Goal: Information Seeking & Learning: Find specific fact

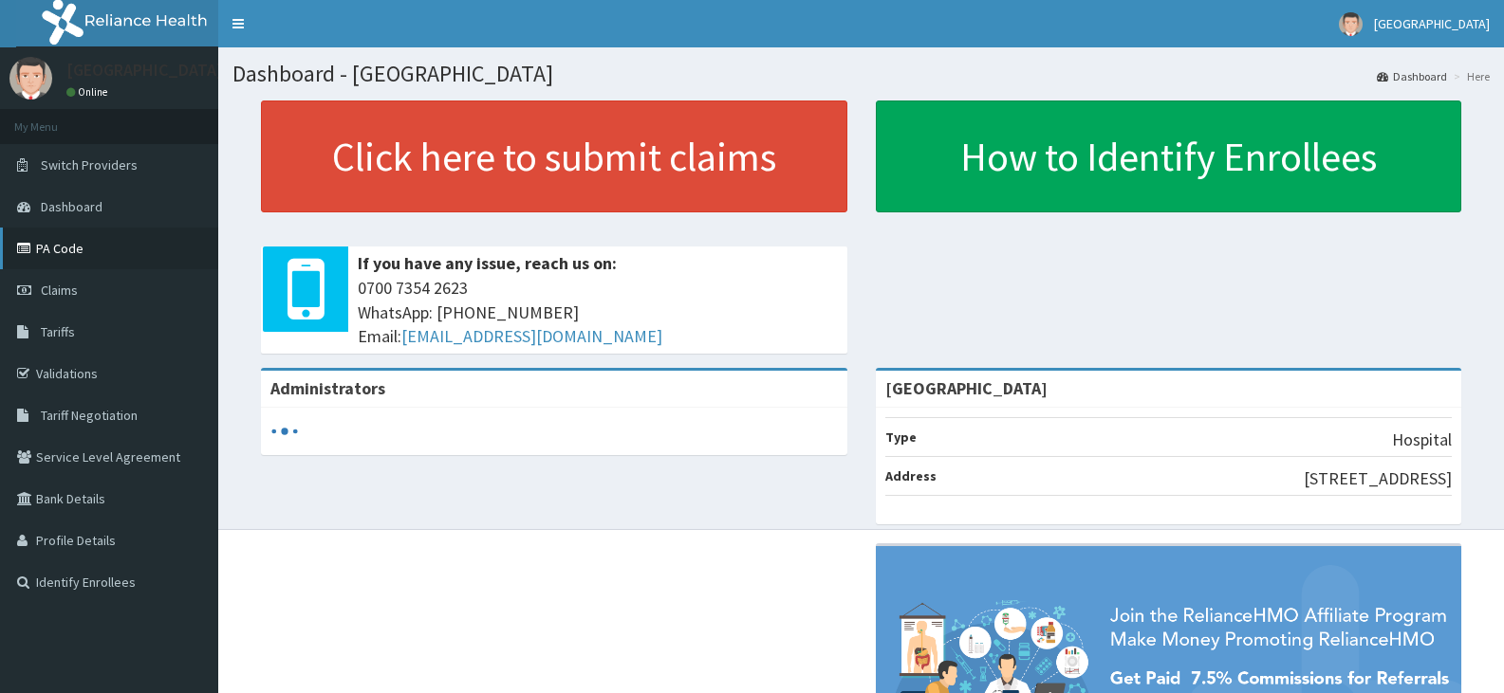
click at [76, 256] on link "PA Code" at bounding box center [109, 249] width 218 height 42
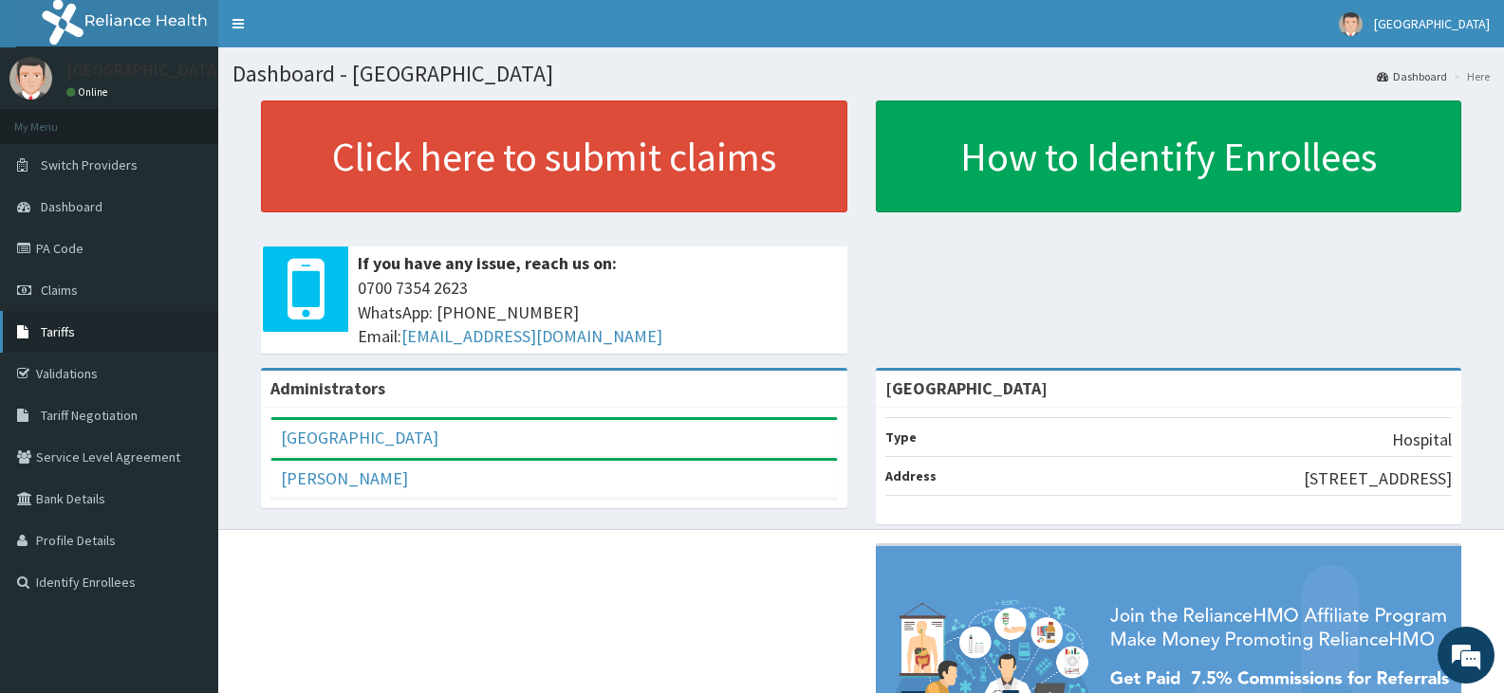
click at [73, 331] on span "Tariffs" at bounding box center [58, 331] width 34 height 17
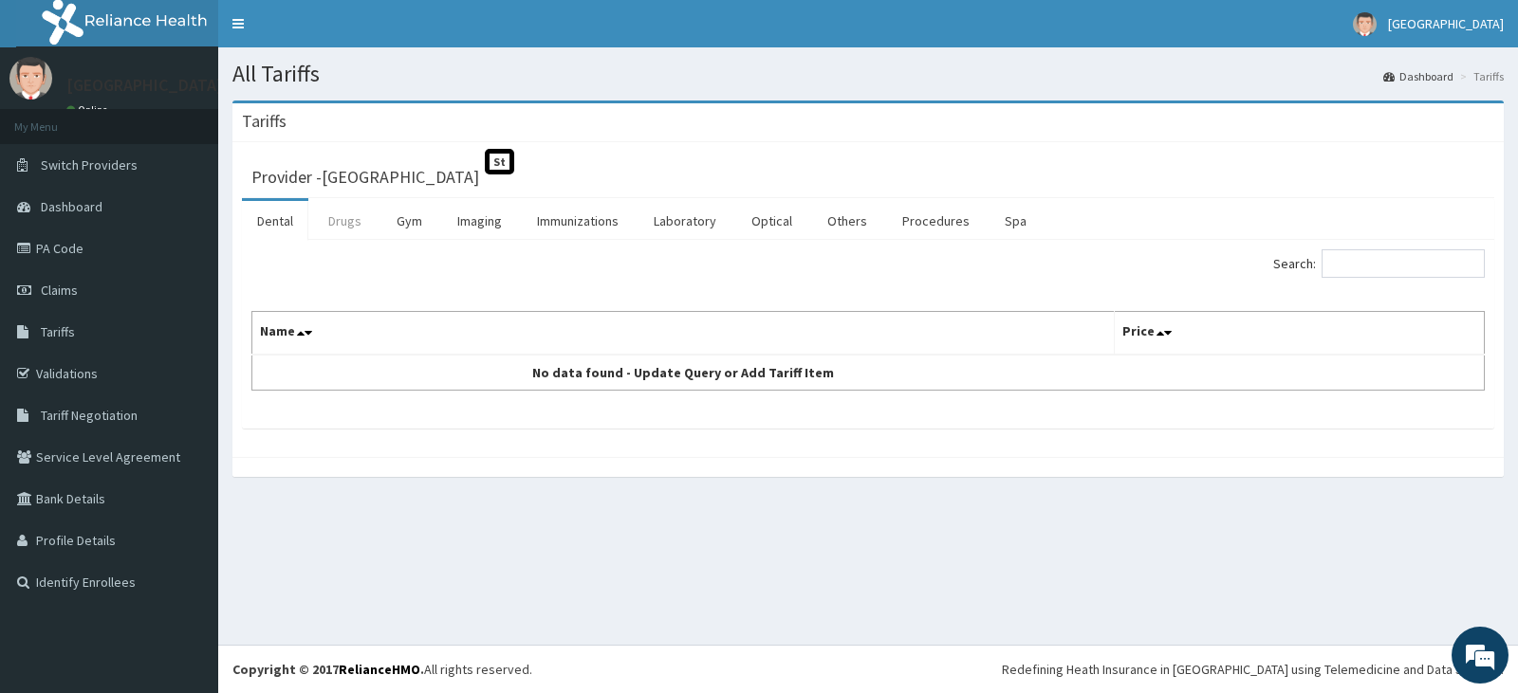
click at [348, 217] on link "Drugs" at bounding box center [345, 221] width 64 height 40
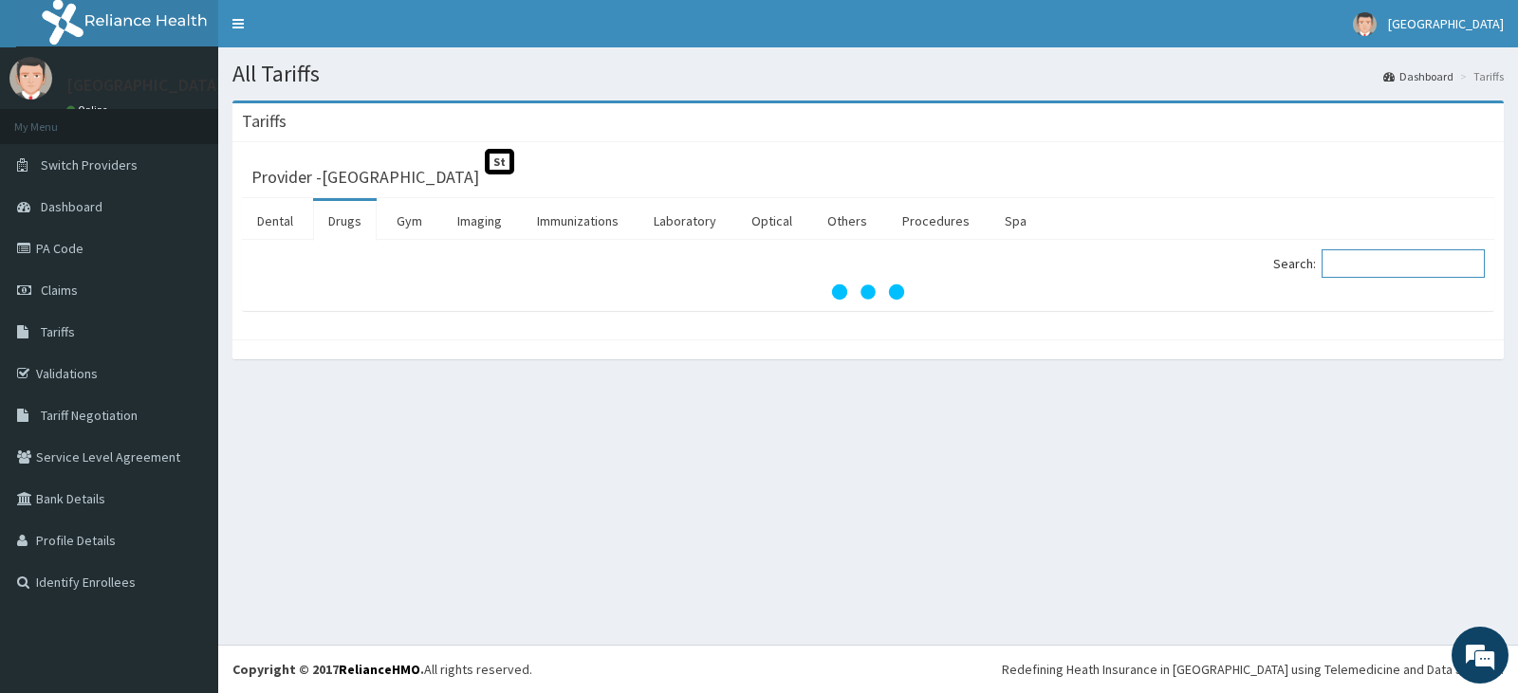
click at [1396, 263] on input "Search:" at bounding box center [1402, 263] width 163 height 28
paste input "Pregabalin (Lyrica"
click at [1348, 264] on input "Pregabalin (Lyrica" at bounding box center [1402, 263] width 163 height 28
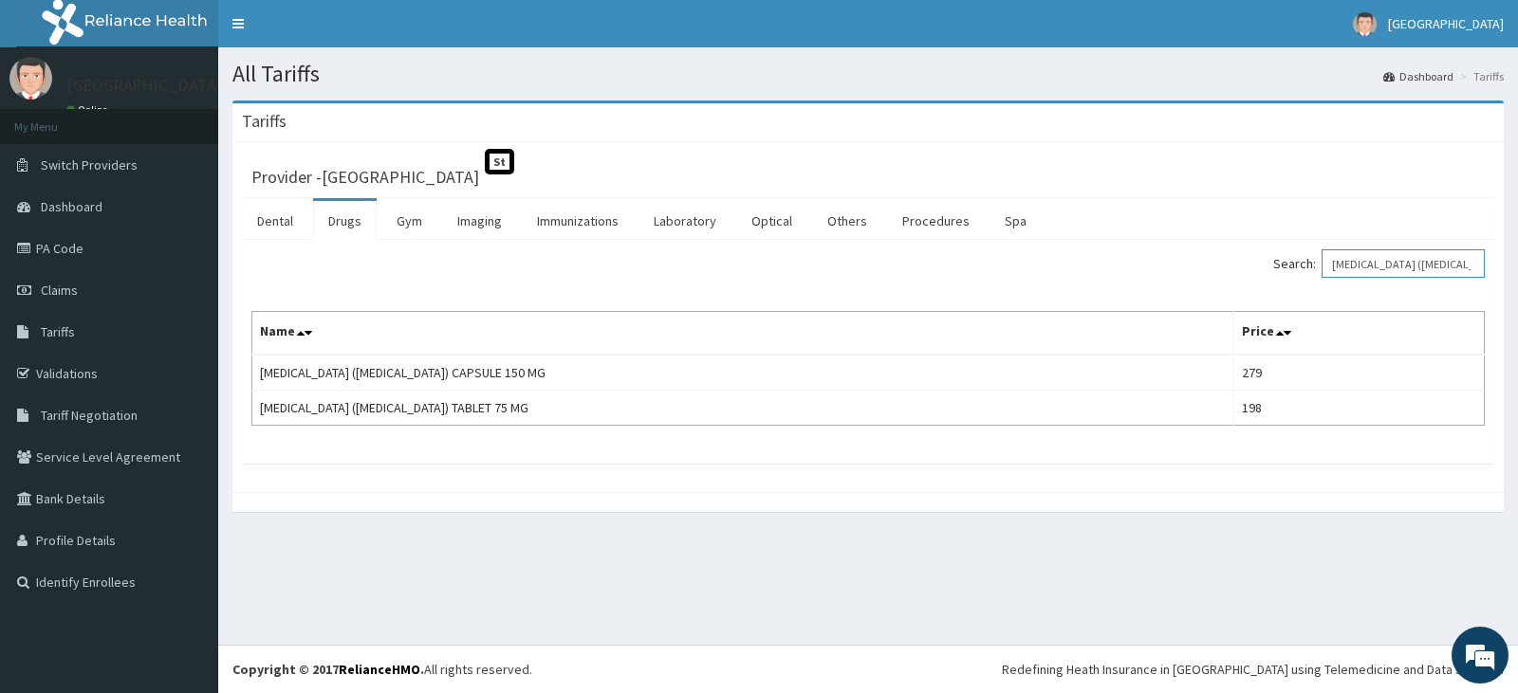
drag, startPoint x: 1456, startPoint y: 267, endPoint x: 1191, endPoint y: 235, distance: 266.5
click at [1192, 235] on div "Dental Drugs Gym Imaging Immunizations Laboratory Optical Others Procedures Spa…" at bounding box center [868, 331] width 1252 height 266
paste input "Diclofenac 75mg + Misoprostol 200ug (ARTHROTEC 75"
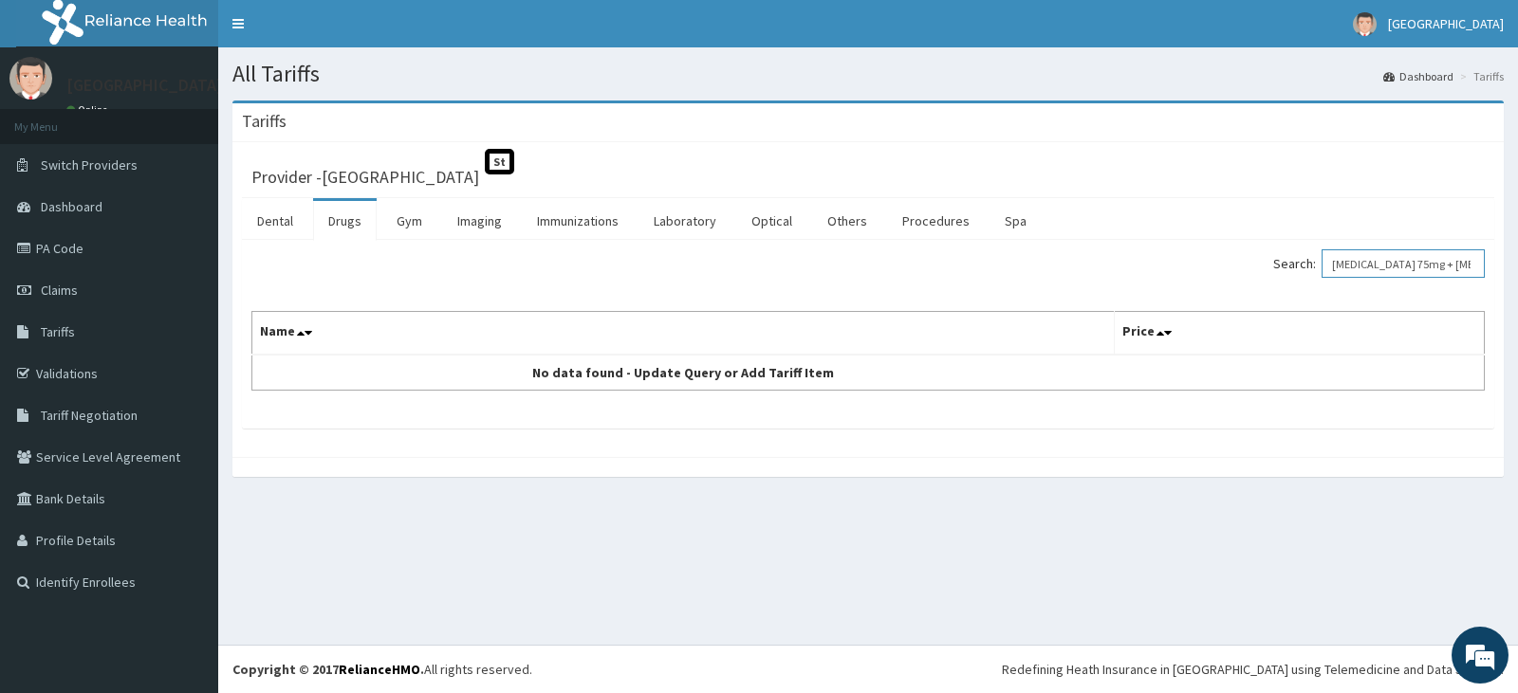
drag, startPoint x: 1399, startPoint y: 262, endPoint x: 1191, endPoint y: 262, distance: 208.7
click at [1191, 262] on div "Search: Diclofenac 75mg + Misoprostol 200ug (ARTHROTEC 75" at bounding box center [1183, 265] width 602 height 33
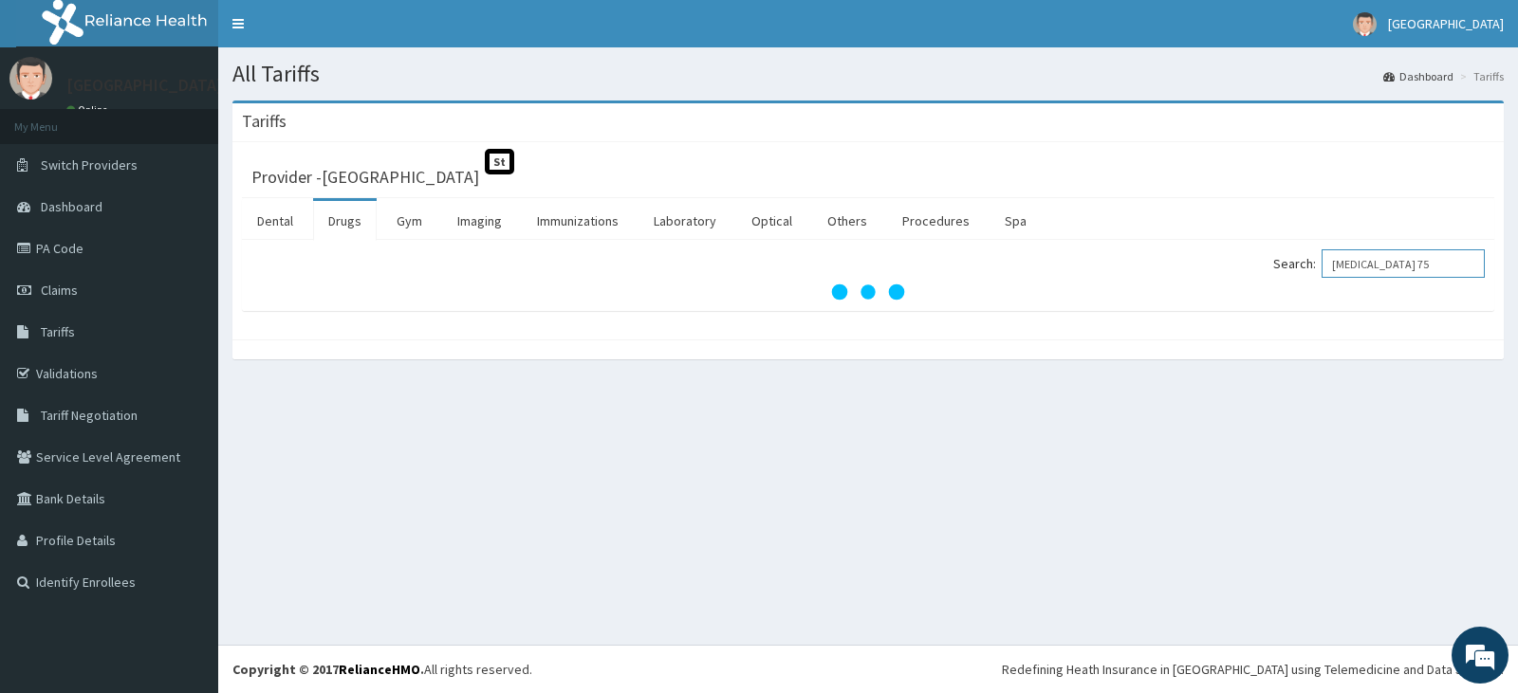
click at [1431, 268] on input "ARTHROTEC 75" at bounding box center [1402, 263] width 163 height 28
click at [1348, 265] on input "ARTHROTEC 75" at bounding box center [1402, 263] width 163 height 28
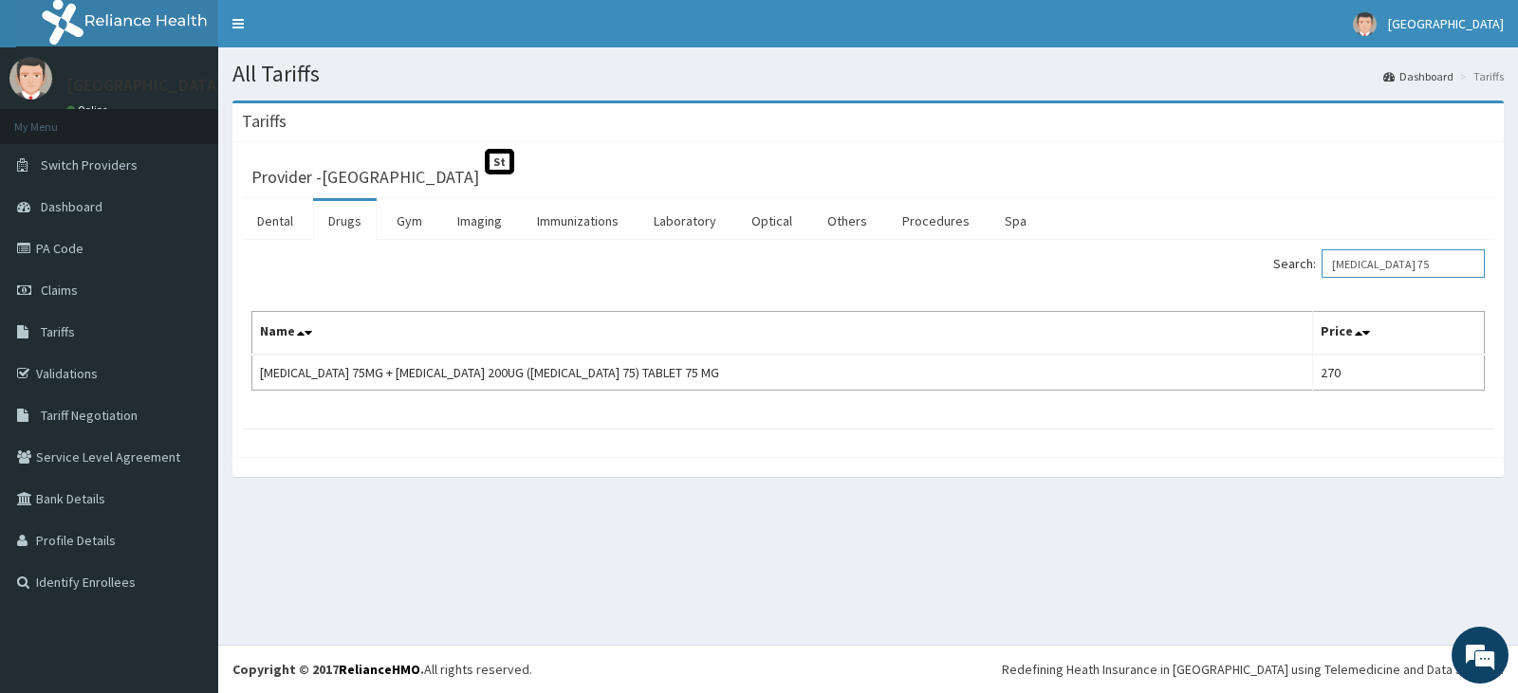
drag, startPoint x: 1441, startPoint y: 264, endPoint x: 1135, endPoint y: 231, distance: 308.1
click at [1135, 231] on div "Dental Drugs Gym Imaging Immunizations Laboratory Optical Others Procedures Spa…" at bounding box center [868, 313] width 1252 height 231
paste input "Spironolactone"
drag, startPoint x: 1397, startPoint y: 266, endPoint x: 1289, endPoint y: 266, distance: 108.1
click at [1289, 266] on div "Search: Spironolactone" at bounding box center [1183, 265] width 602 height 33
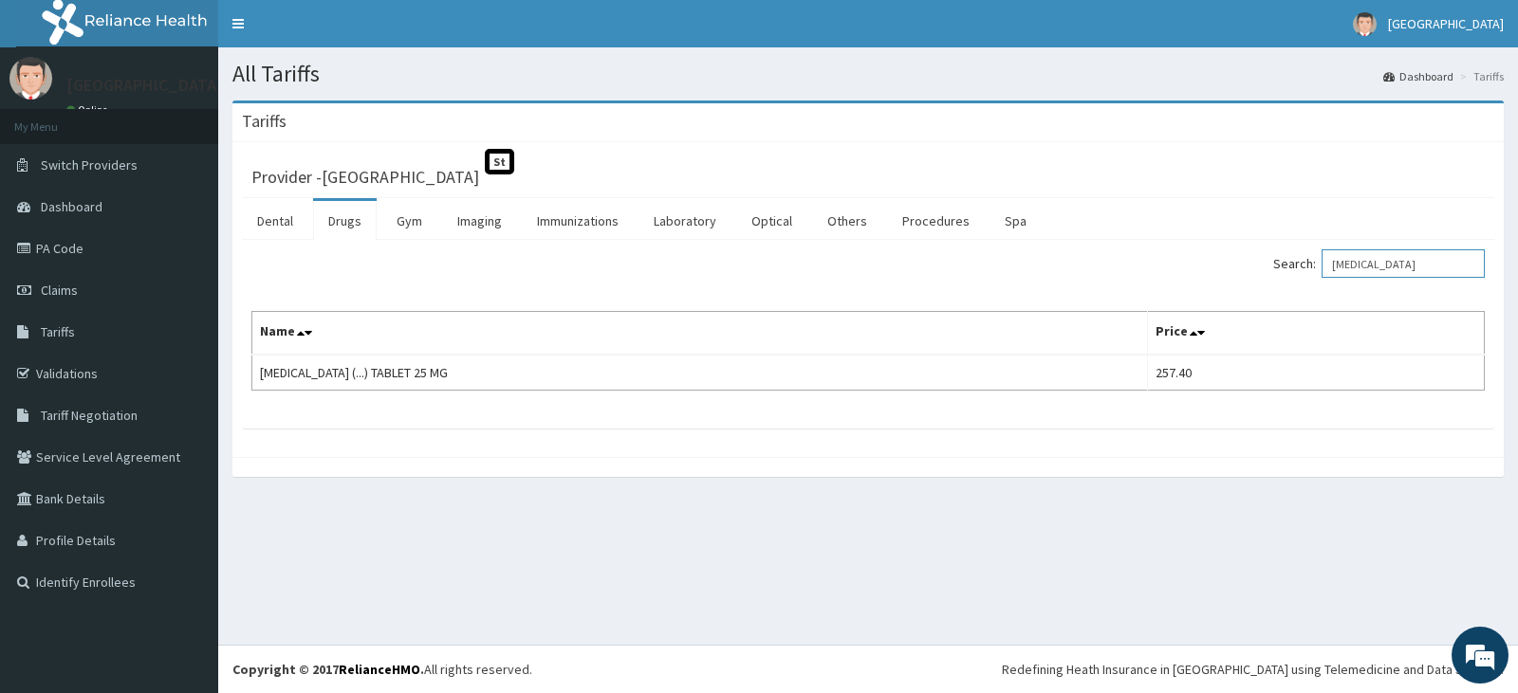
paste input "Amlodipine 10mg + Valsartan 160mg +Hydrochlorothiazide25mg (Exforge HCT"
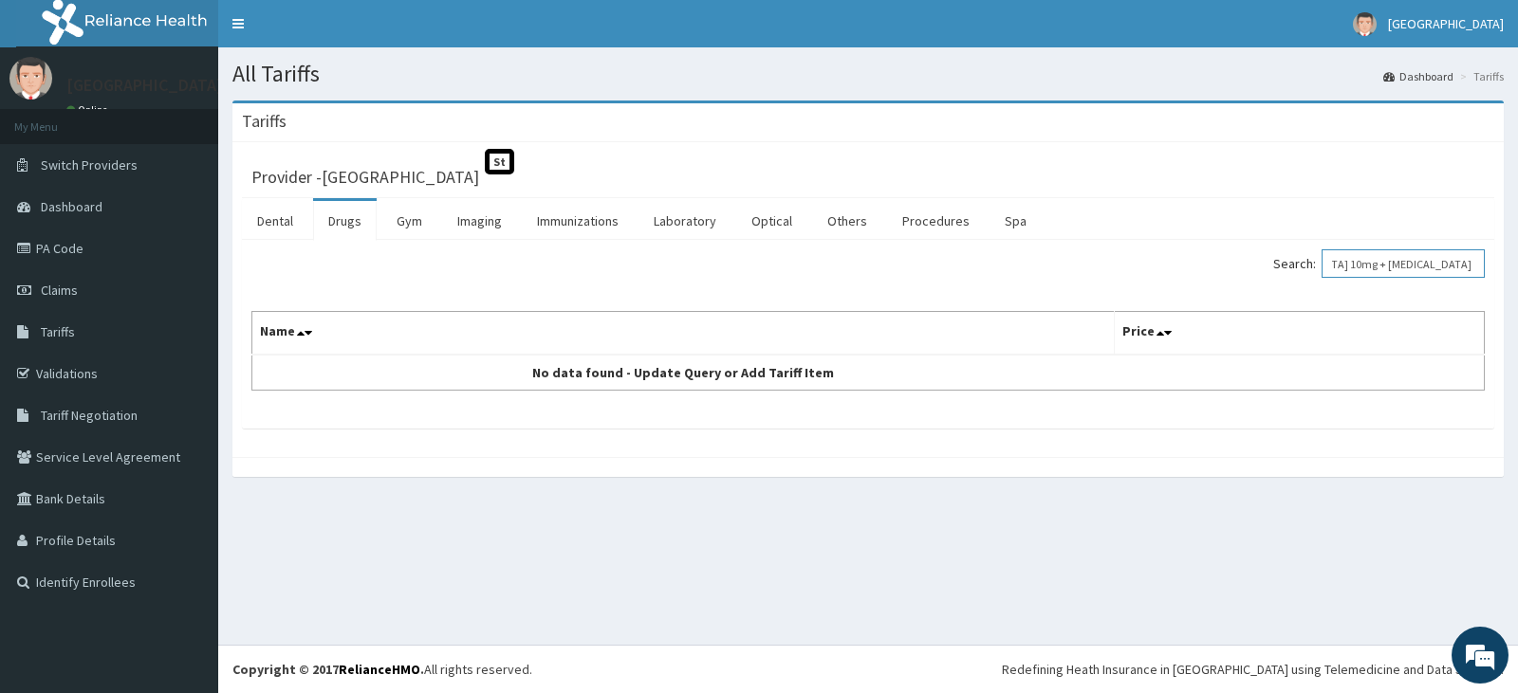
scroll to position [0, 245]
drag, startPoint x: 1341, startPoint y: 258, endPoint x: 1415, endPoint y: 265, distance: 74.3
click at [1415, 265] on input "Amlodipine 10mg + Valsartan 160mg +Hydrochlorothiazide25mg (Exforge HCT" at bounding box center [1402, 263] width 163 height 28
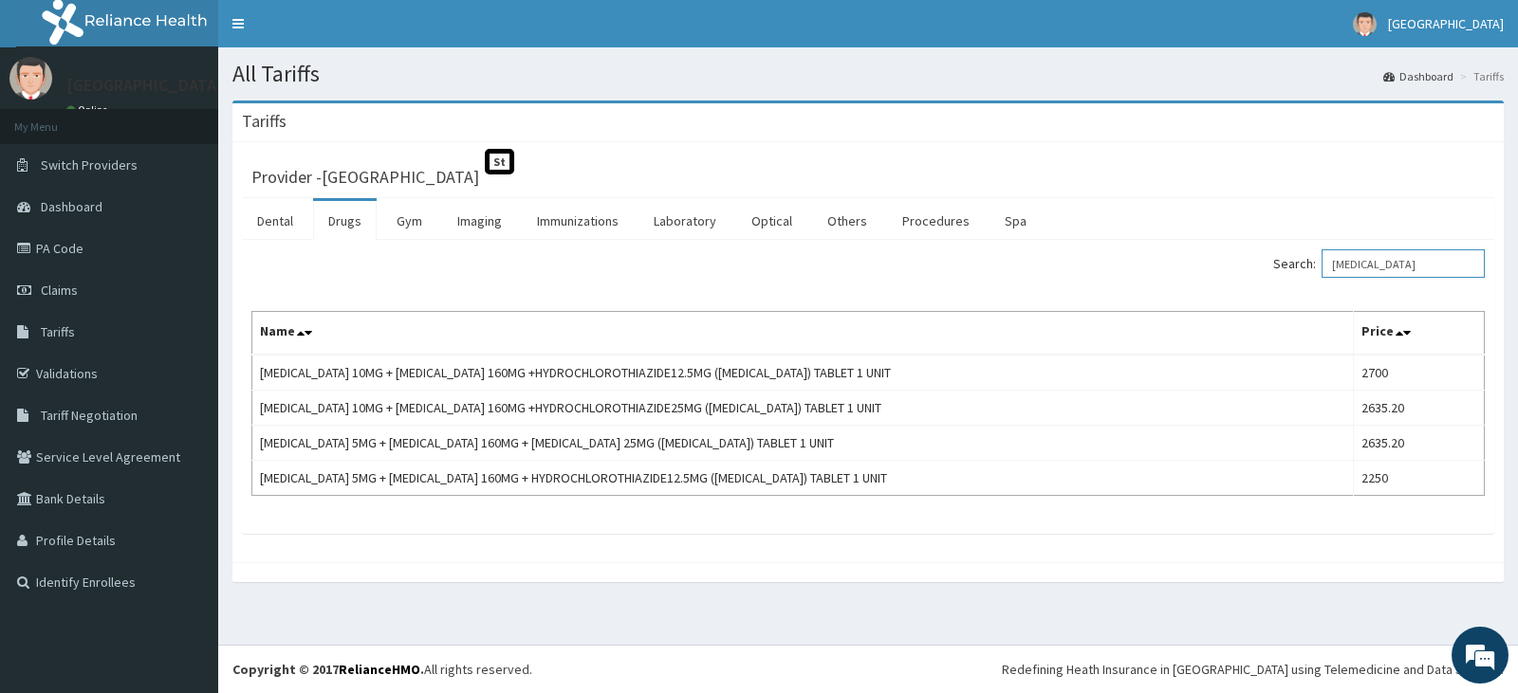
drag, startPoint x: 1428, startPoint y: 265, endPoint x: 1215, endPoint y: 247, distance: 213.3
click at [1215, 247] on div "Search: Exforge HCT Name Price AMLODIPINE 10MG + VALSARTAN 160MG +HYDROCHLOROTH…" at bounding box center [868, 387] width 1252 height 294
paste input "Atorvastatin"
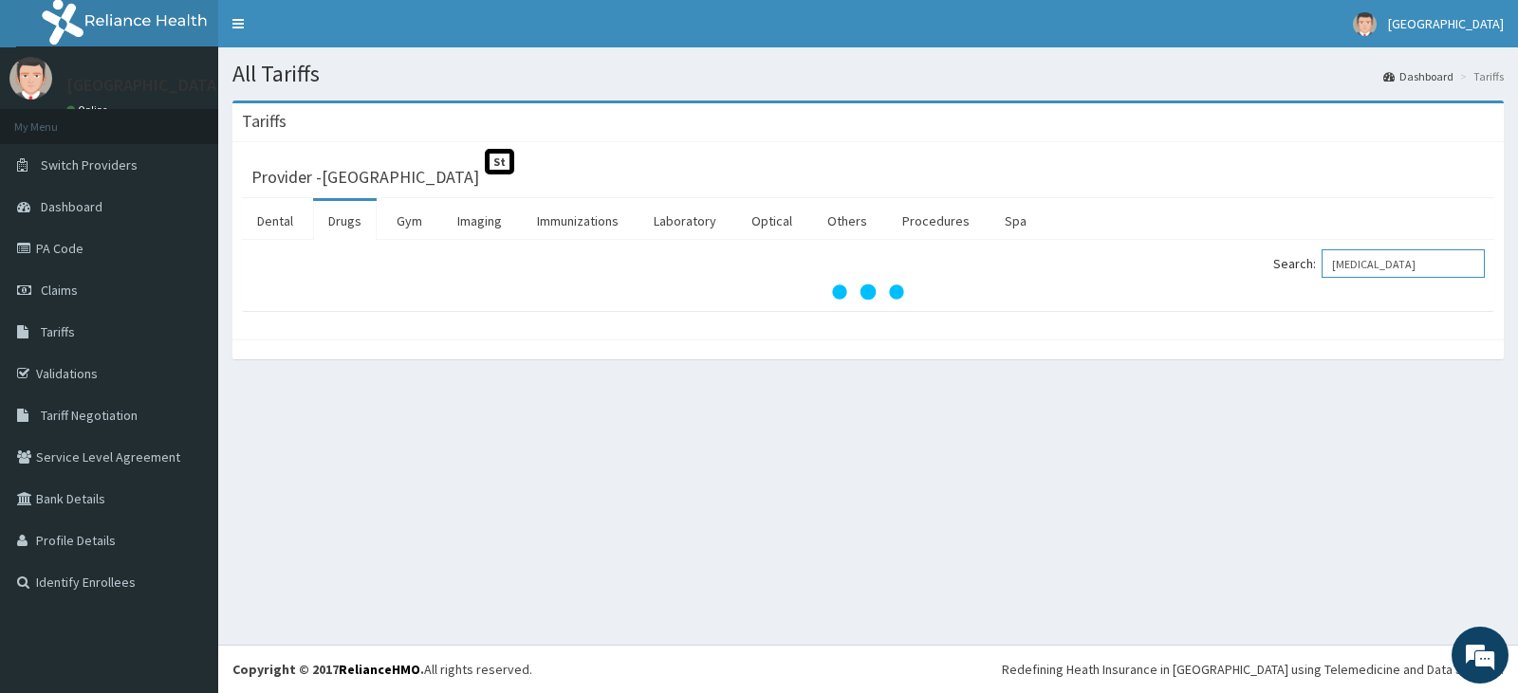
click at [1354, 265] on input "Atorvastatin" at bounding box center [1402, 263] width 163 height 28
click at [1353, 273] on input "Atorvastatin" at bounding box center [1402, 263] width 163 height 28
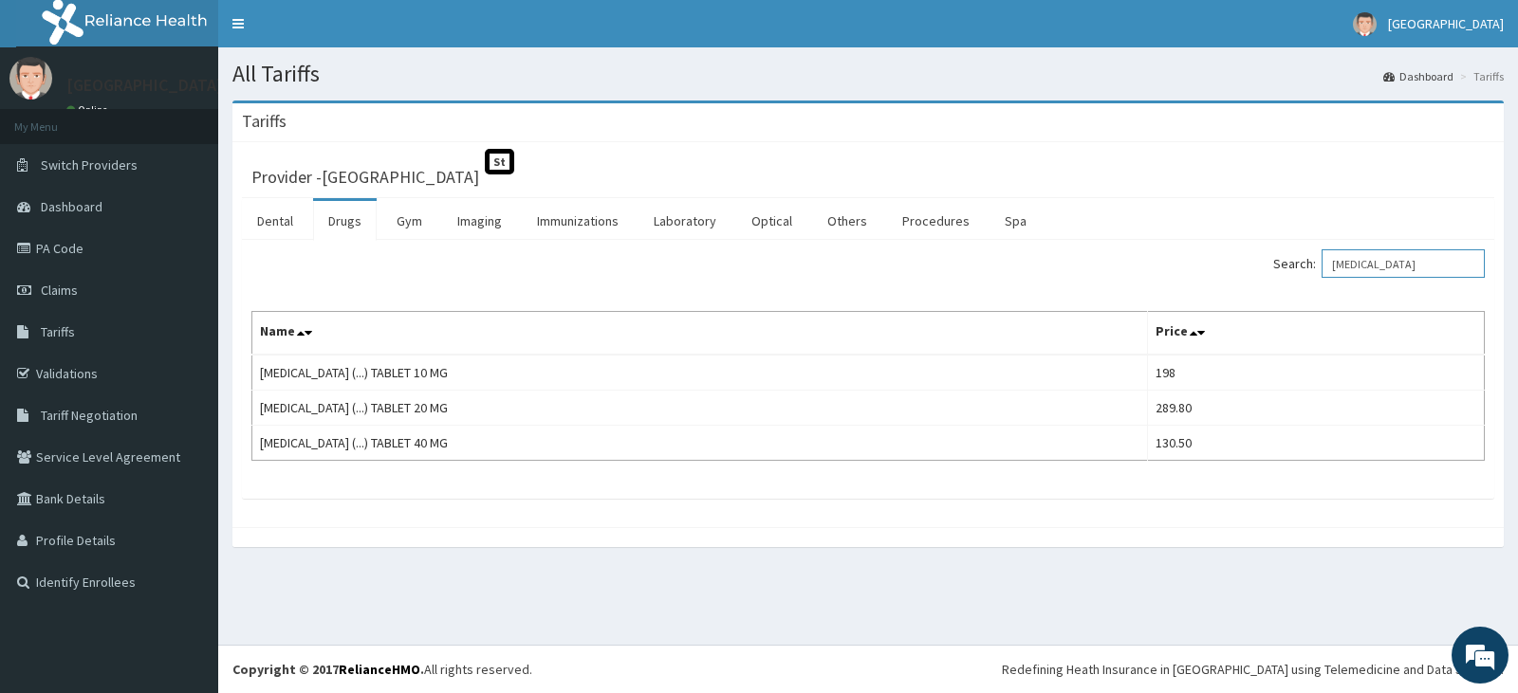
drag, startPoint x: 1426, startPoint y: 269, endPoint x: 1302, endPoint y: 275, distance: 124.4
click at [1302, 275] on label "Search: Atorvastatin" at bounding box center [1379, 263] width 212 height 28
paste input "Diclofenac Gel\ibuprofen Gel/methylsalicylate (zetgel/"
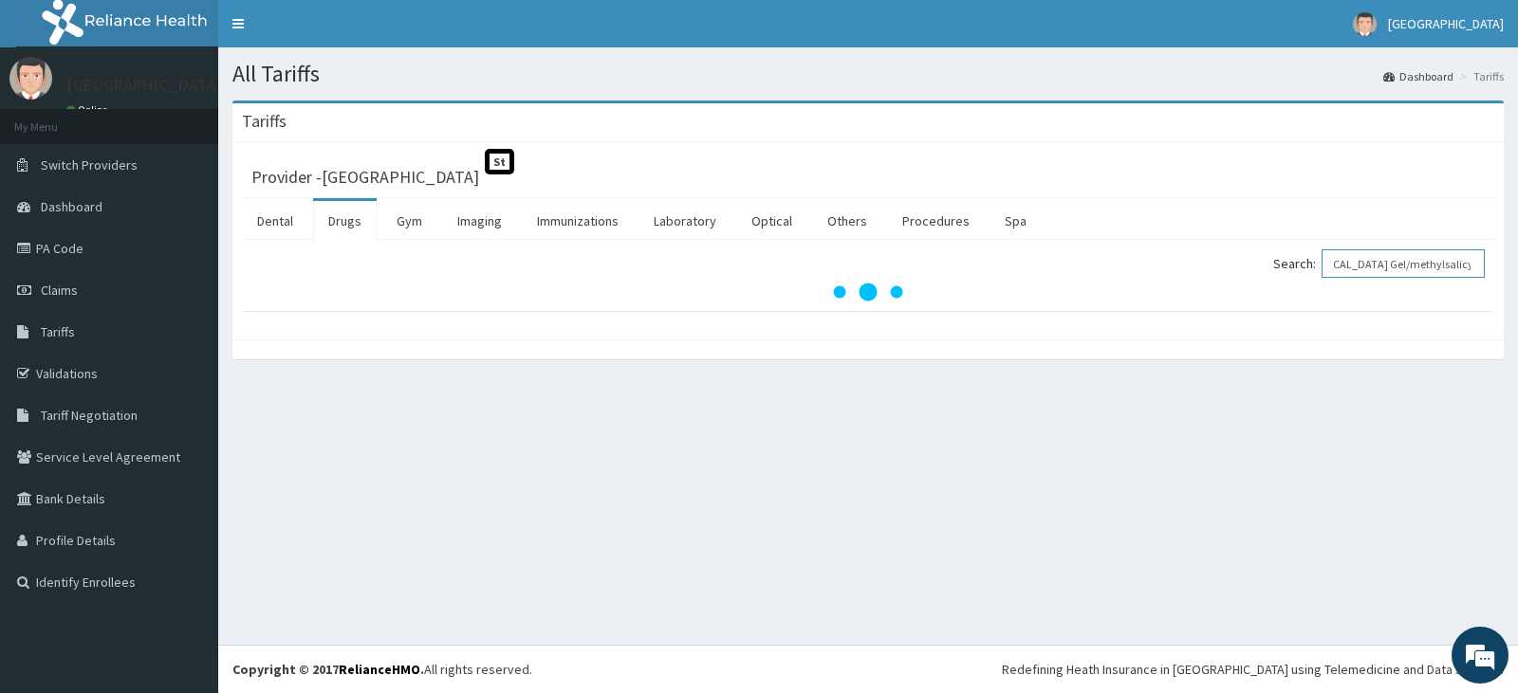
type input "Diclofenac Gel\ibuprofen Gel/methylsalicylate (zetgel/"
drag, startPoint x: 1347, startPoint y: 264, endPoint x: 1504, endPoint y: 280, distance: 157.4
click at [1504, 280] on div "Tariffs Provider - Havana Hospital St Dental Drugs Gym Imaging Immunizations La…" at bounding box center [868, 240] width 1300 height 278
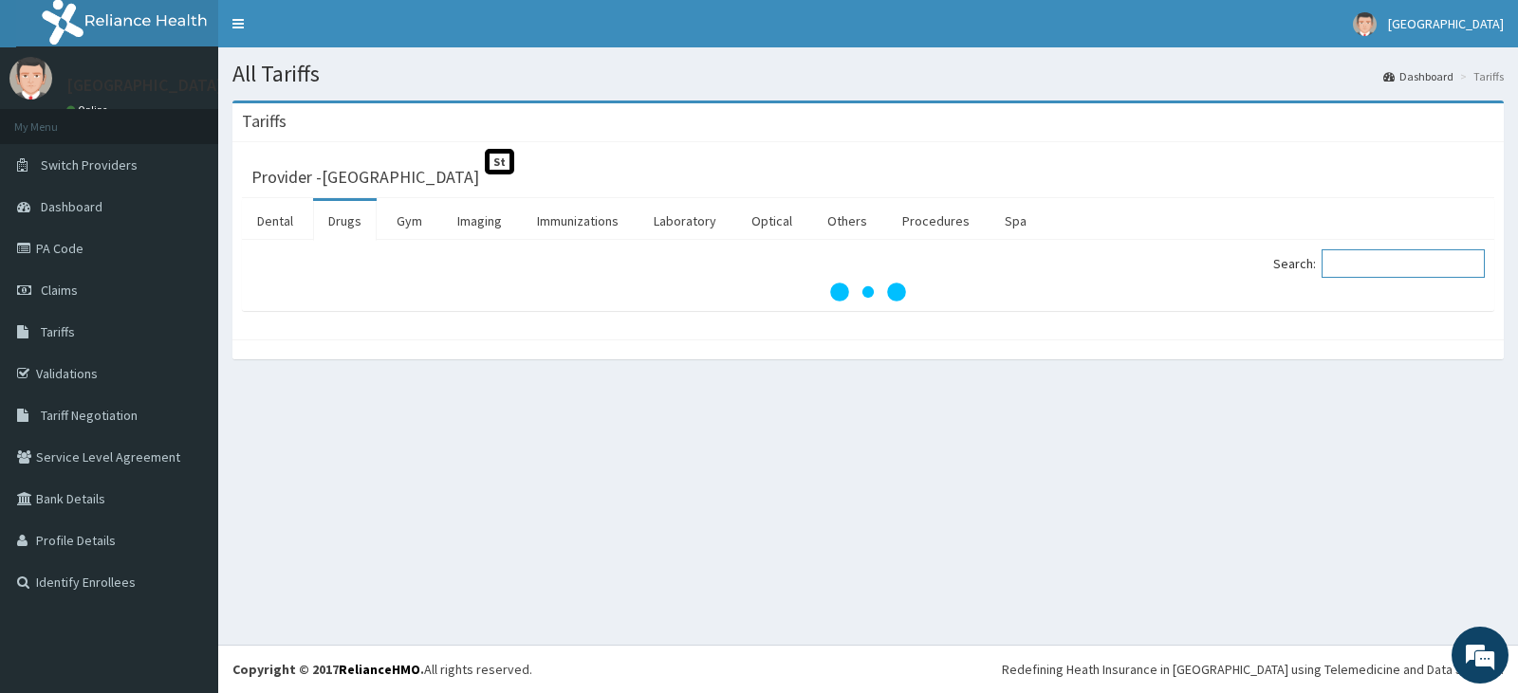
paste input "Amlodipine 10mg + Valsartan 160mg +Hydrochlorothiazide25mg (Exforge HCT"
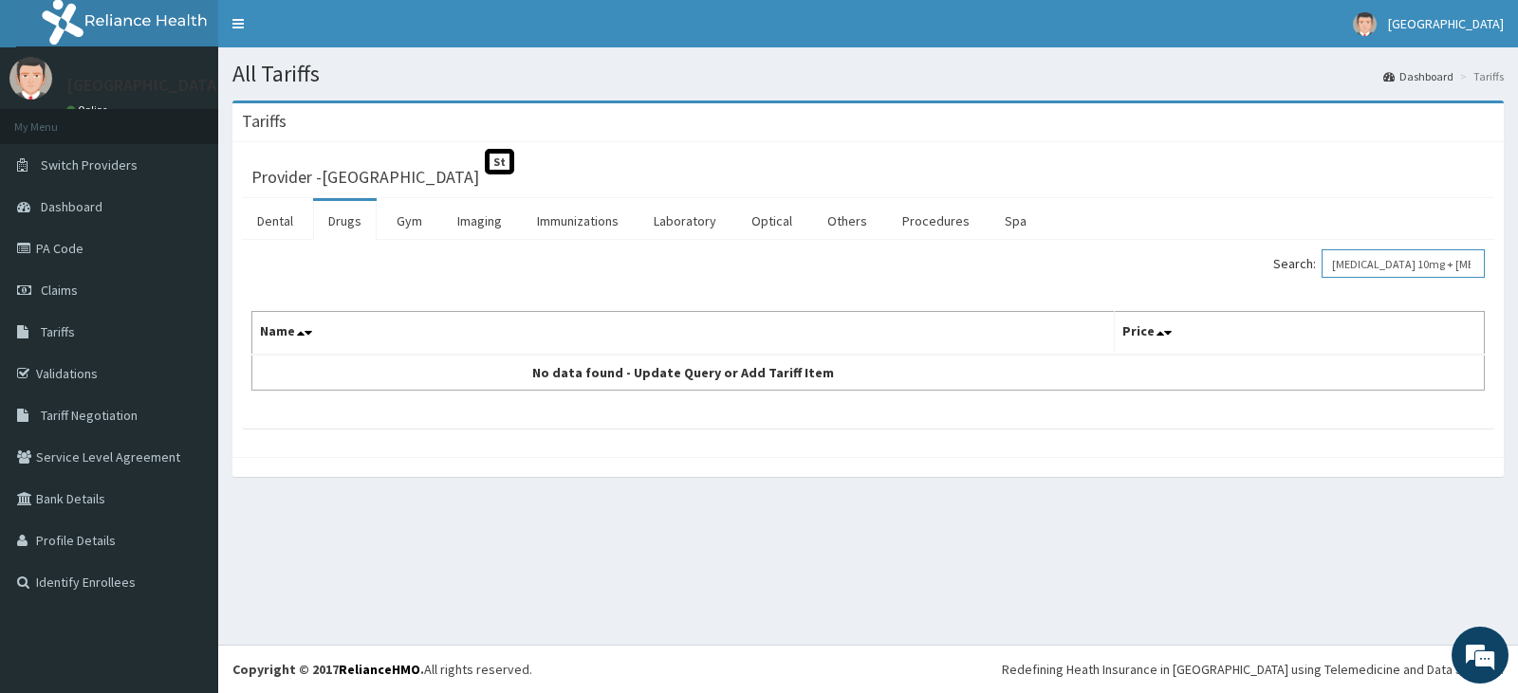
drag, startPoint x: 1415, startPoint y: 262, endPoint x: 1183, endPoint y: 272, distance: 232.7
click at [1183, 272] on div "Search: Amlodipine 10mg + Valsartan 160mg +Hydrochlorothiazide25mg (Exforge HCT" at bounding box center [1183, 265] width 602 height 33
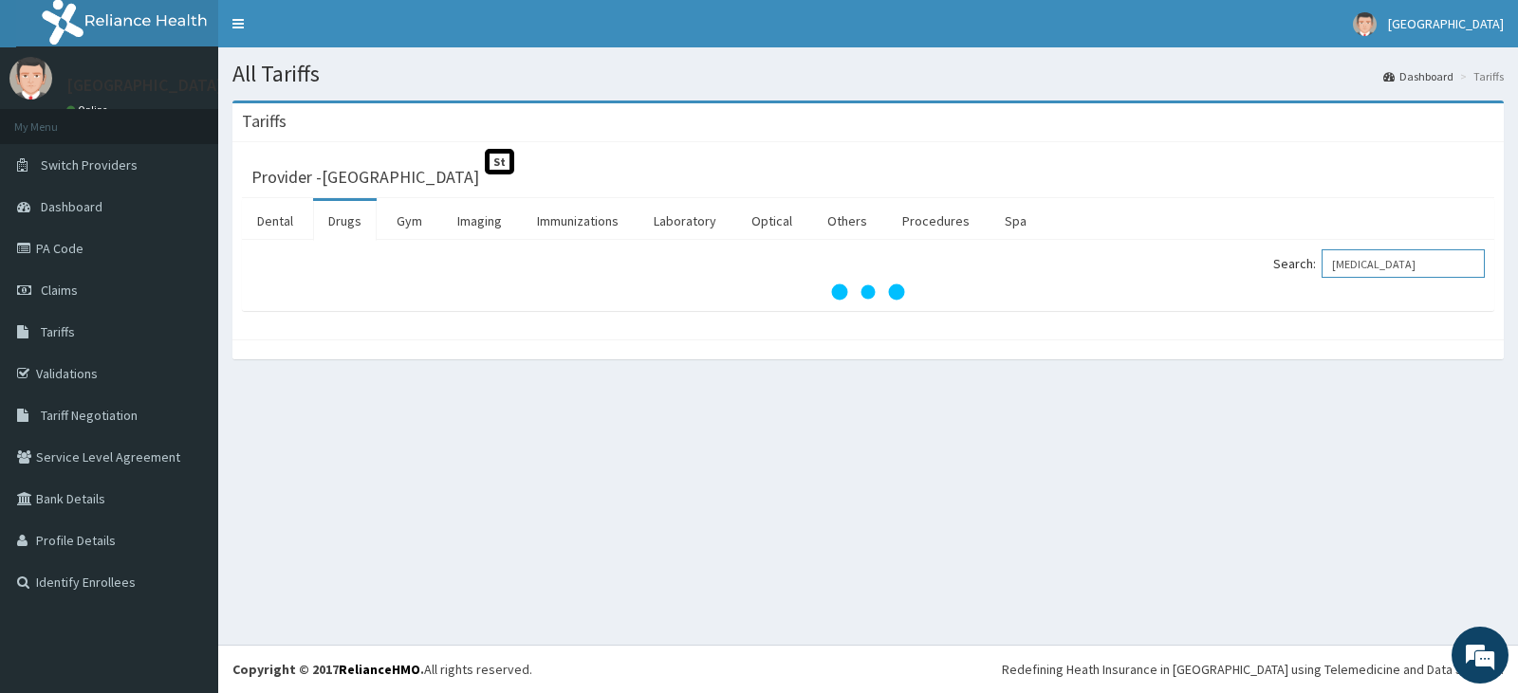
type input "Exforge HCT"
click at [988, 605] on div "All Tariffs Dashboard Tariffs Tariffs Provider - Havana Hospital St Dental Drug…" at bounding box center [868, 346] width 1300 height 598
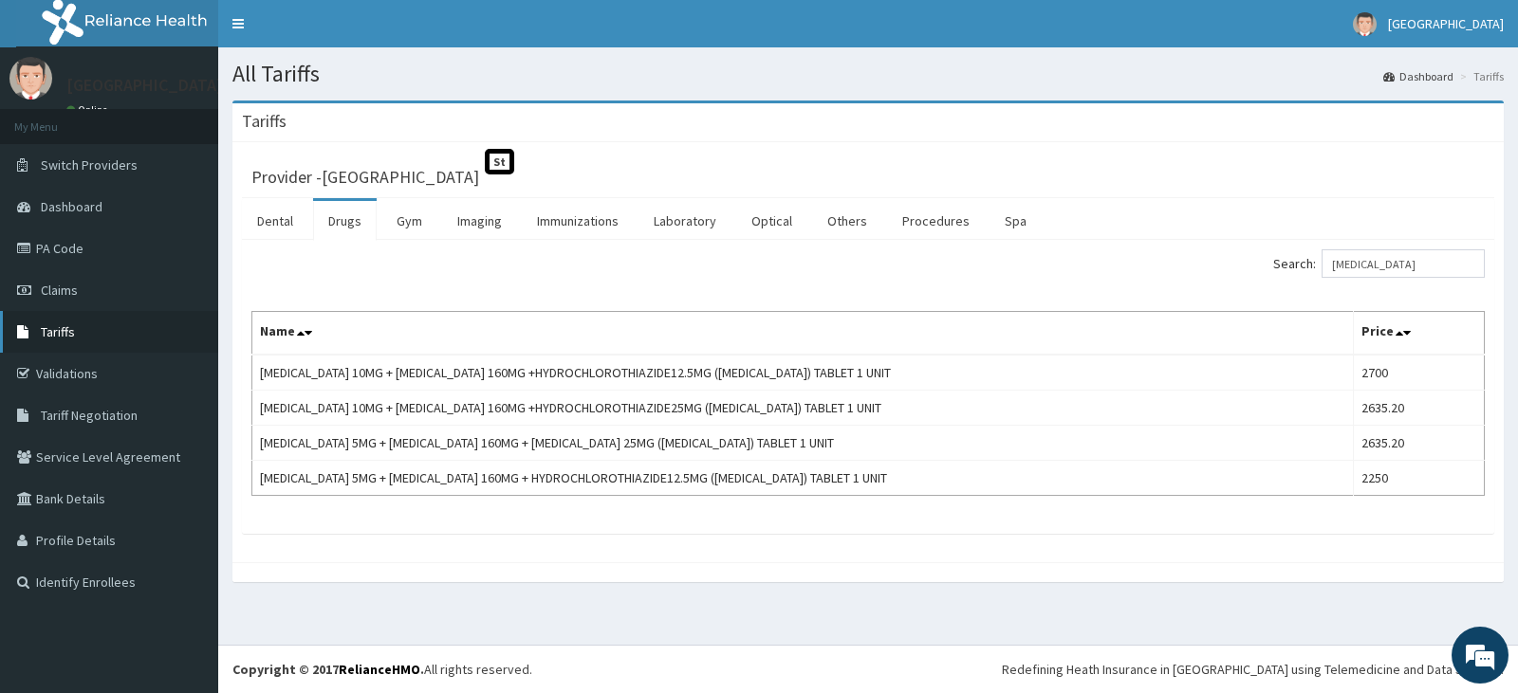
click at [90, 325] on link "Tariffs" at bounding box center [109, 332] width 218 height 42
